Goal: Go to known website: Access a specific website the user already knows

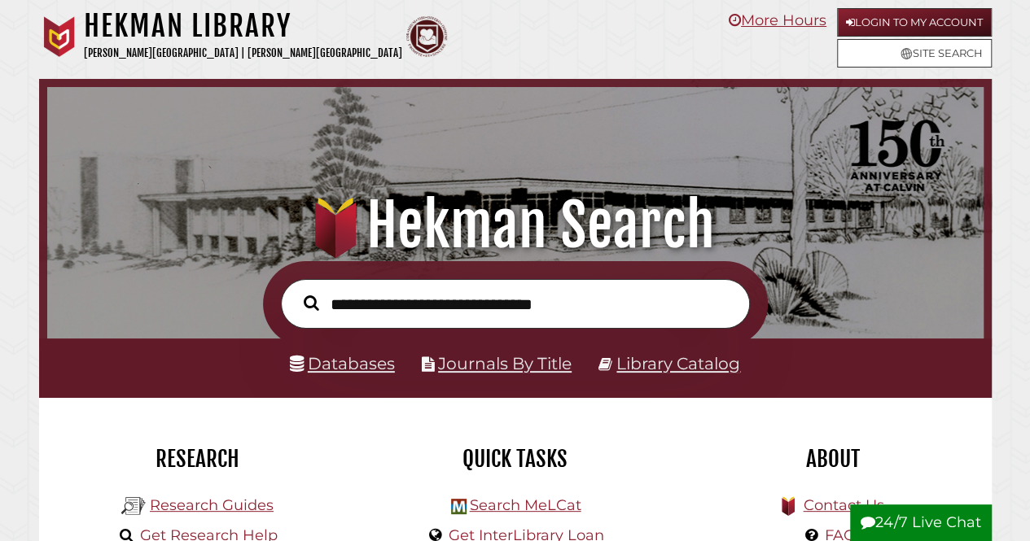
scroll to position [309, 928]
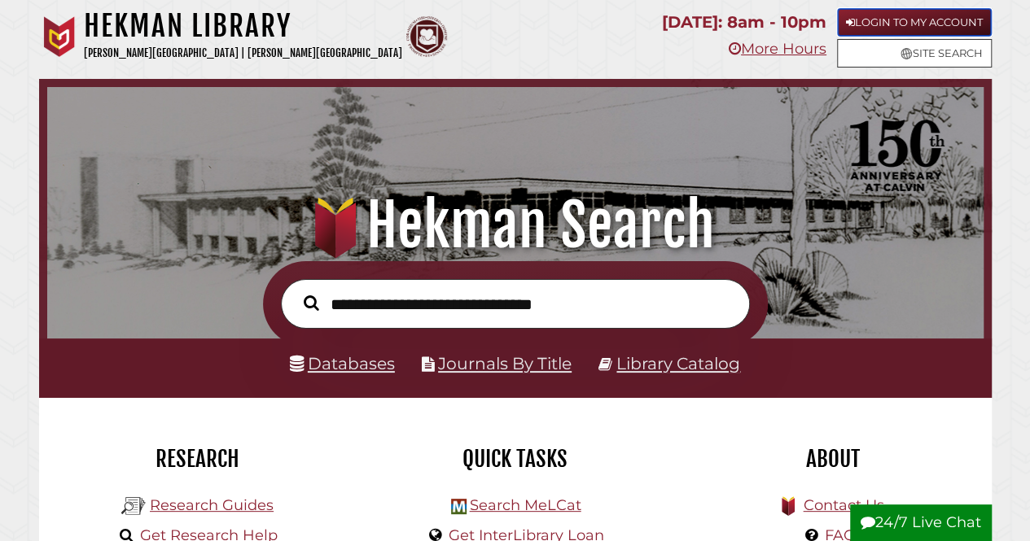
click at [881, 23] on link "Login to My Account" at bounding box center [914, 22] width 155 height 28
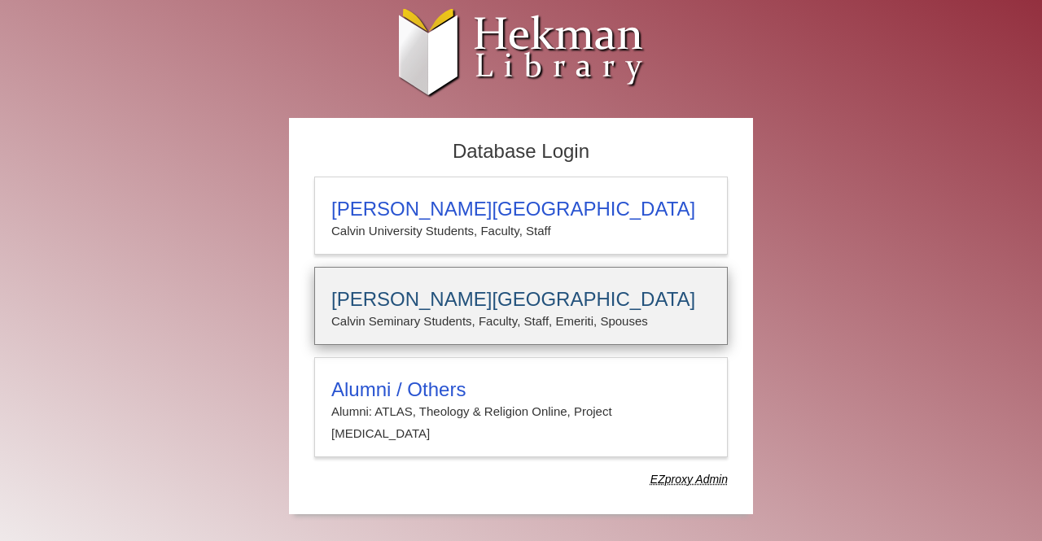
type input "**********"
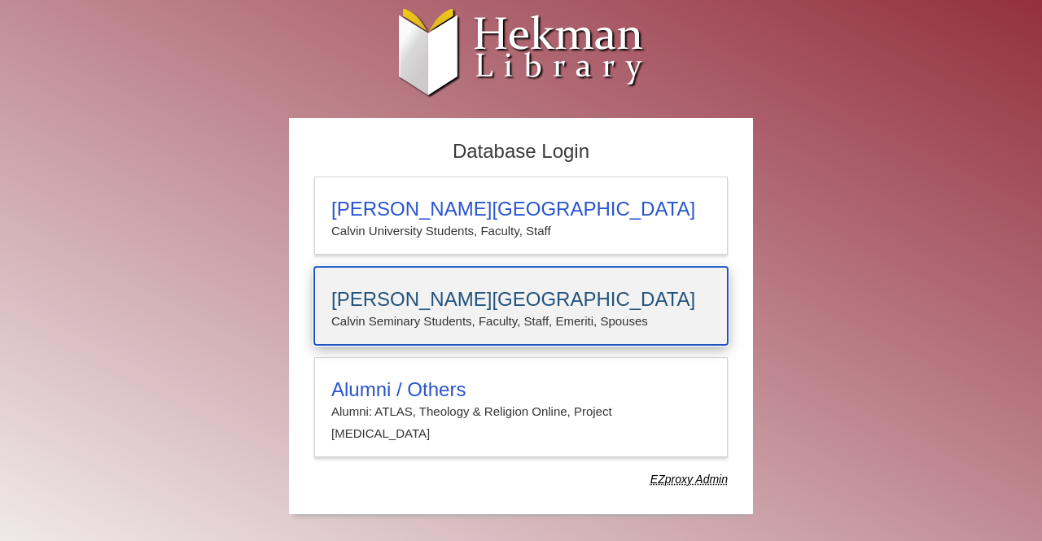
click at [514, 297] on h3 "[PERSON_NAME][GEOGRAPHIC_DATA]" at bounding box center [520, 299] width 379 height 23
